Goal: Navigation & Orientation: Locate item on page

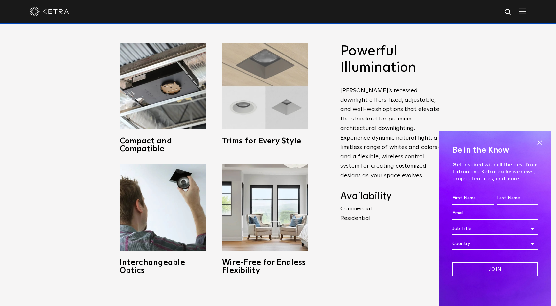
scroll to position [296, 0]
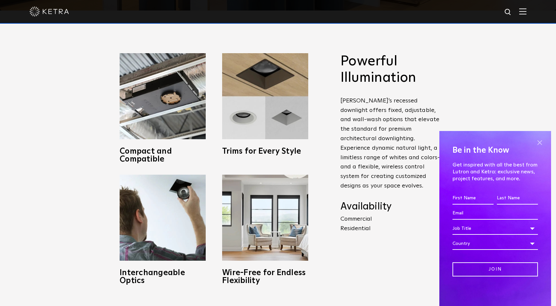
click at [542, 142] on span at bounding box center [540, 143] width 10 height 10
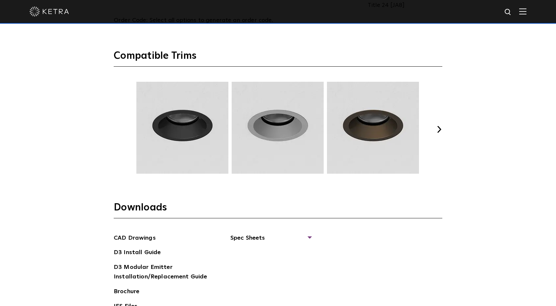
scroll to position [887, 0]
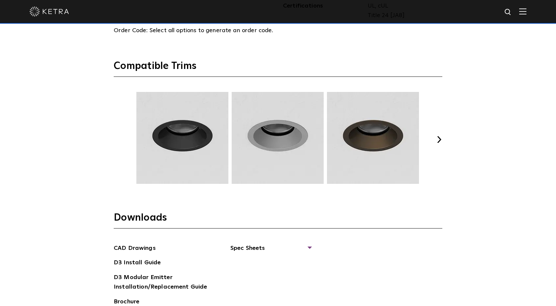
click at [441, 141] on button "Next" at bounding box center [439, 139] width 7 height 7
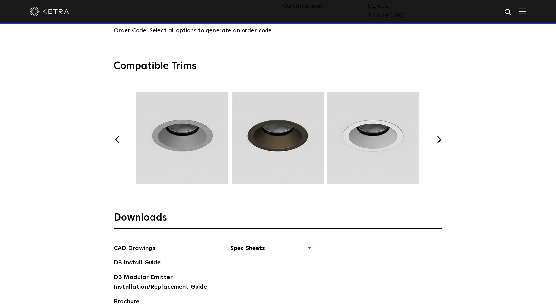
click at [442, 140] on button "Next" at bounding box center [439, 139] width 7 height 7
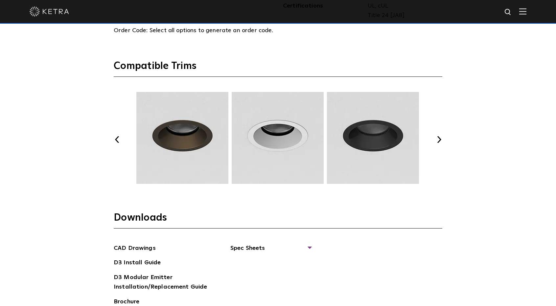
click at [442, 140] on button "Next" at bounding box center [439, 139] width 7 height 7
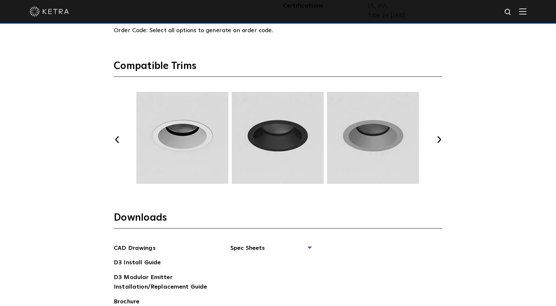
click at [442, 140] on button "Next" at bounding box center [439, 139] width 7 height 7
click at [441, 140] on button "Next" at bounding box center [439, 139] width 7 height 7
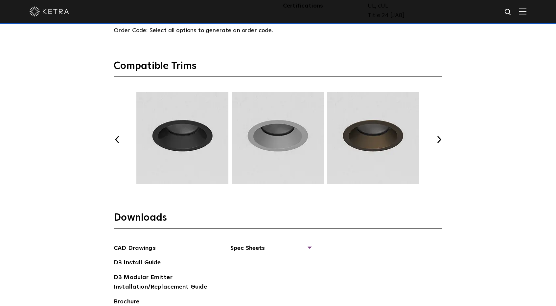
click at [440, 140] on button "Next" at bounding box center [439, 139] width 7 height 7
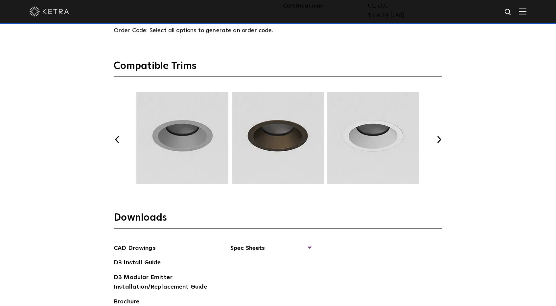
click at [439, 141] on button "Next" at bounding box center [439, 139] width 7 height 7
click at [440, 140] on button "Next" at bounding box center [439, 139] width 7 height 7
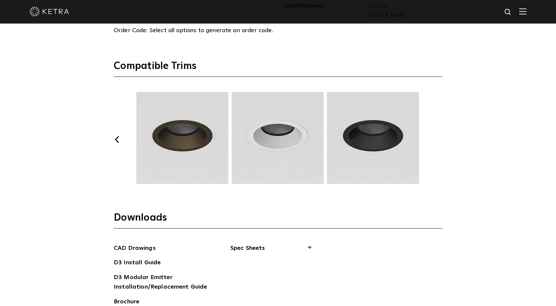
click at [442, 136] on button "Next" at bounding box center [439, 139] width 7 height 7
